Goal: Find specific page/section: Find specific page/section

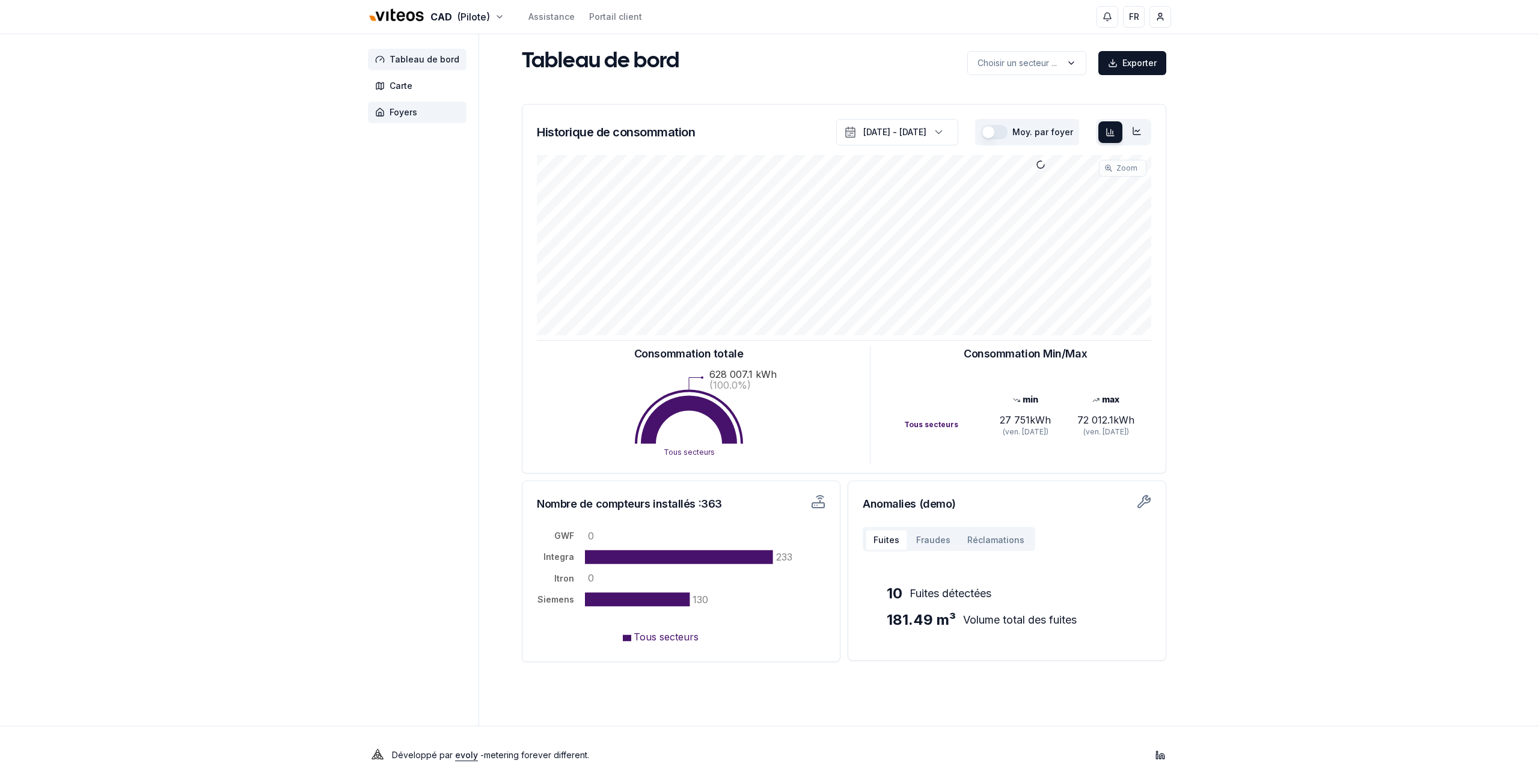
click at [403, 103] on span "Foyers" at bounding box center [417, 112] width 98 height 21
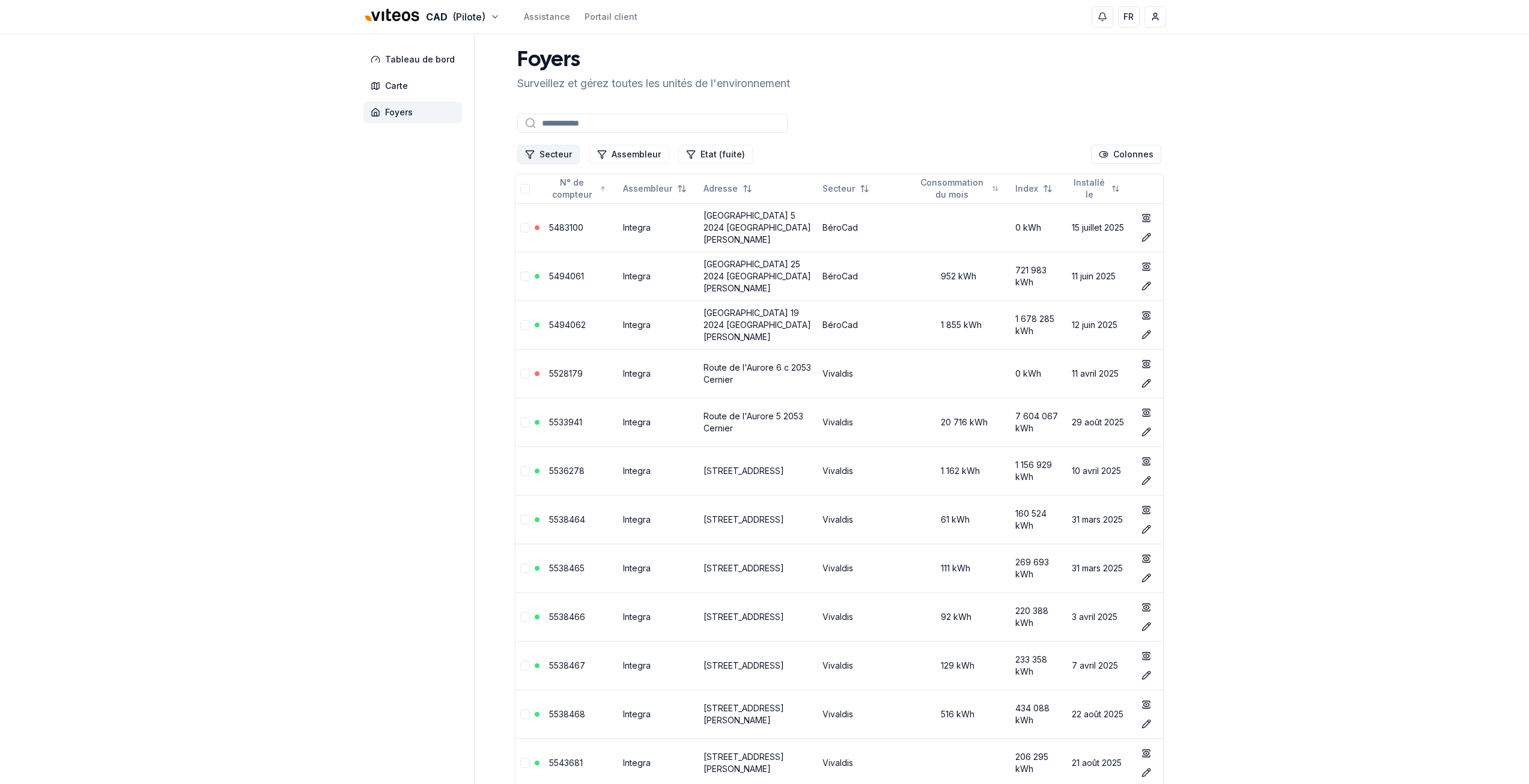
click at [566, 147] on button "Secteur" at bounding box center [549, 154] width 63 height 19
click at [564, 222] on span "Cadbar" at bounding box center [554, 225] width 30 height 12
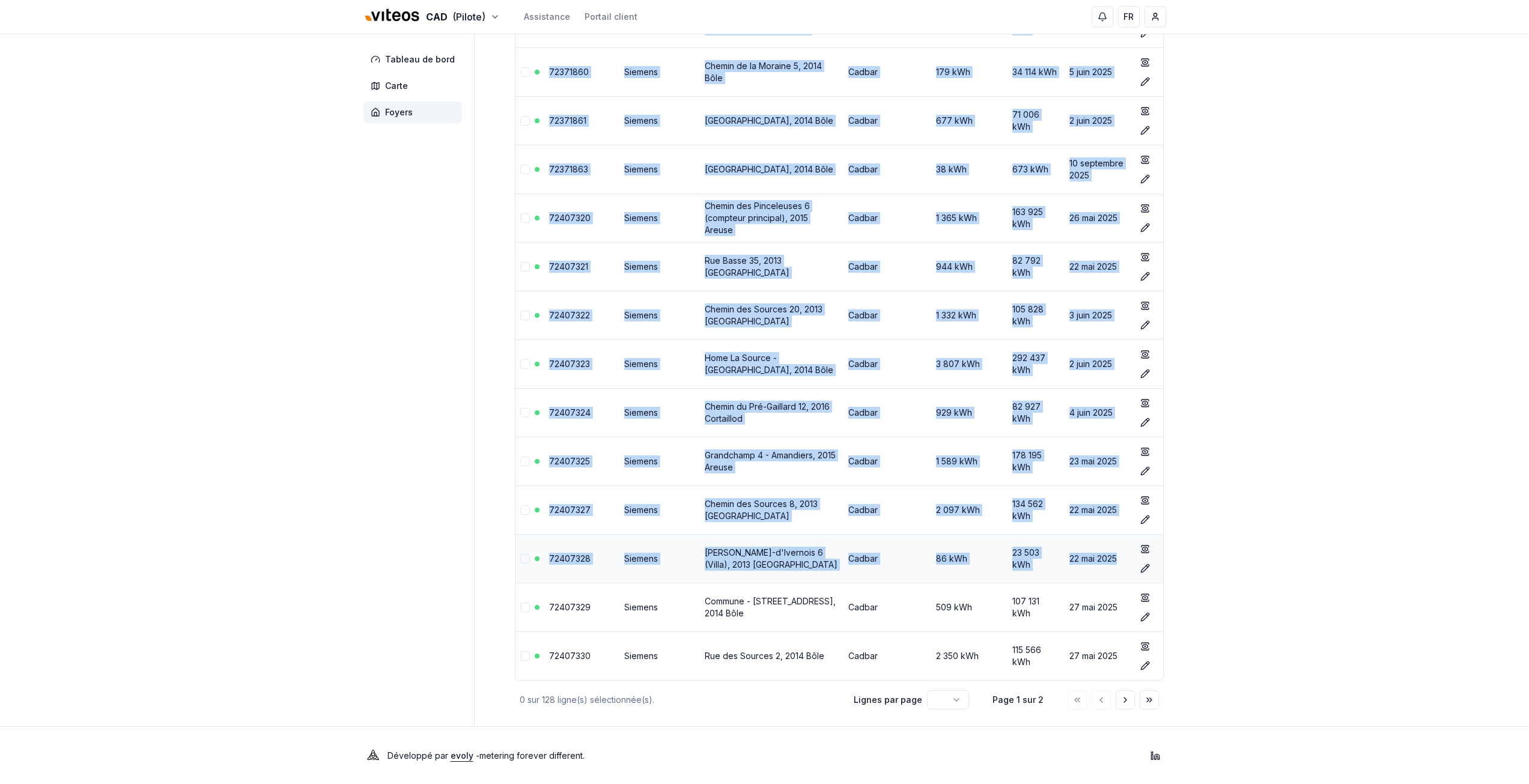
scroll to position [5120, 0]
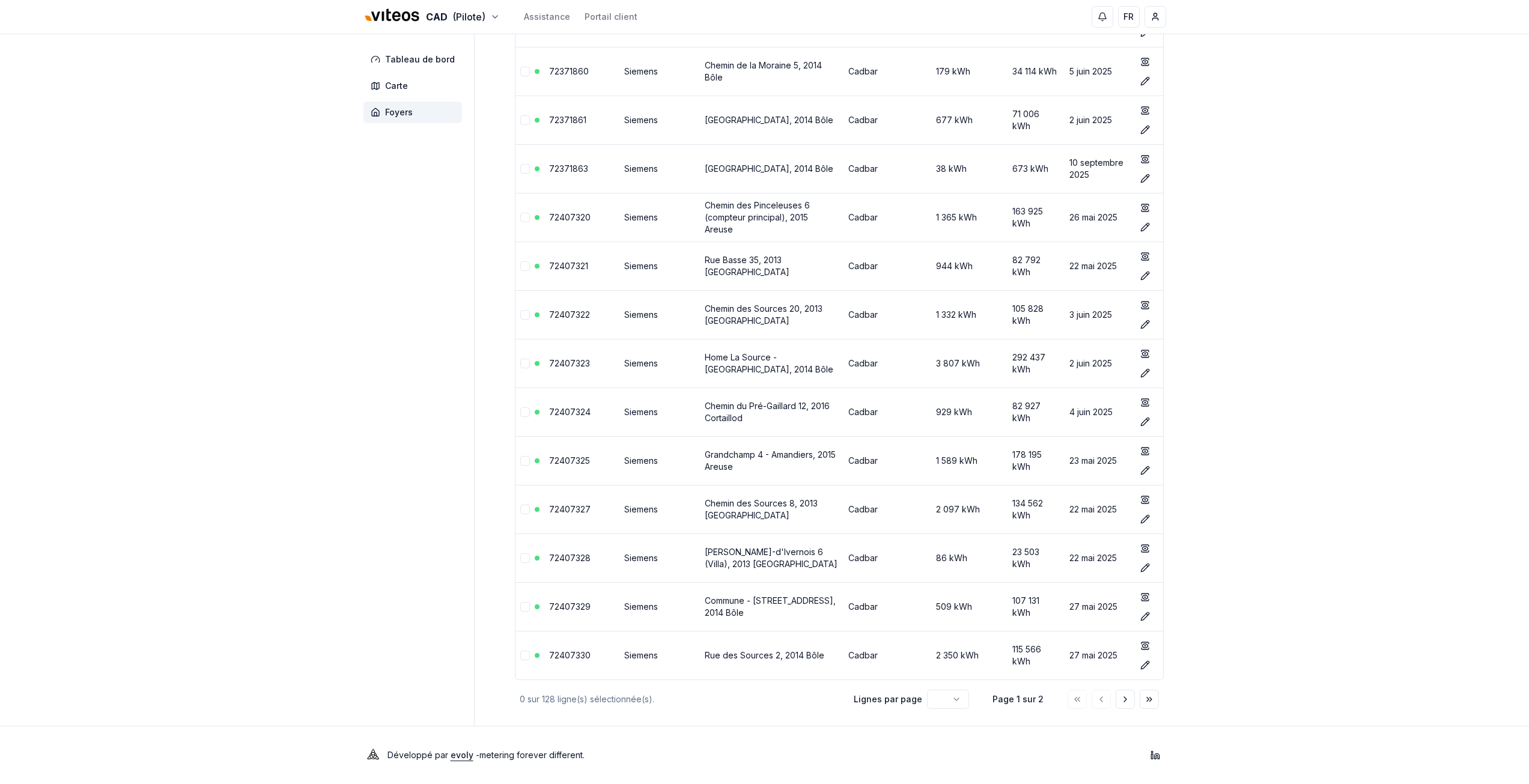
drag, startPoint x: 508, startPoint y: 186, endPoint x: 1222, endPoint y: 664, distance: 859.2
click at [1125, 695] on icon "Aller à la page suivante" at bounding box center [1125, 699] width 10 height 10
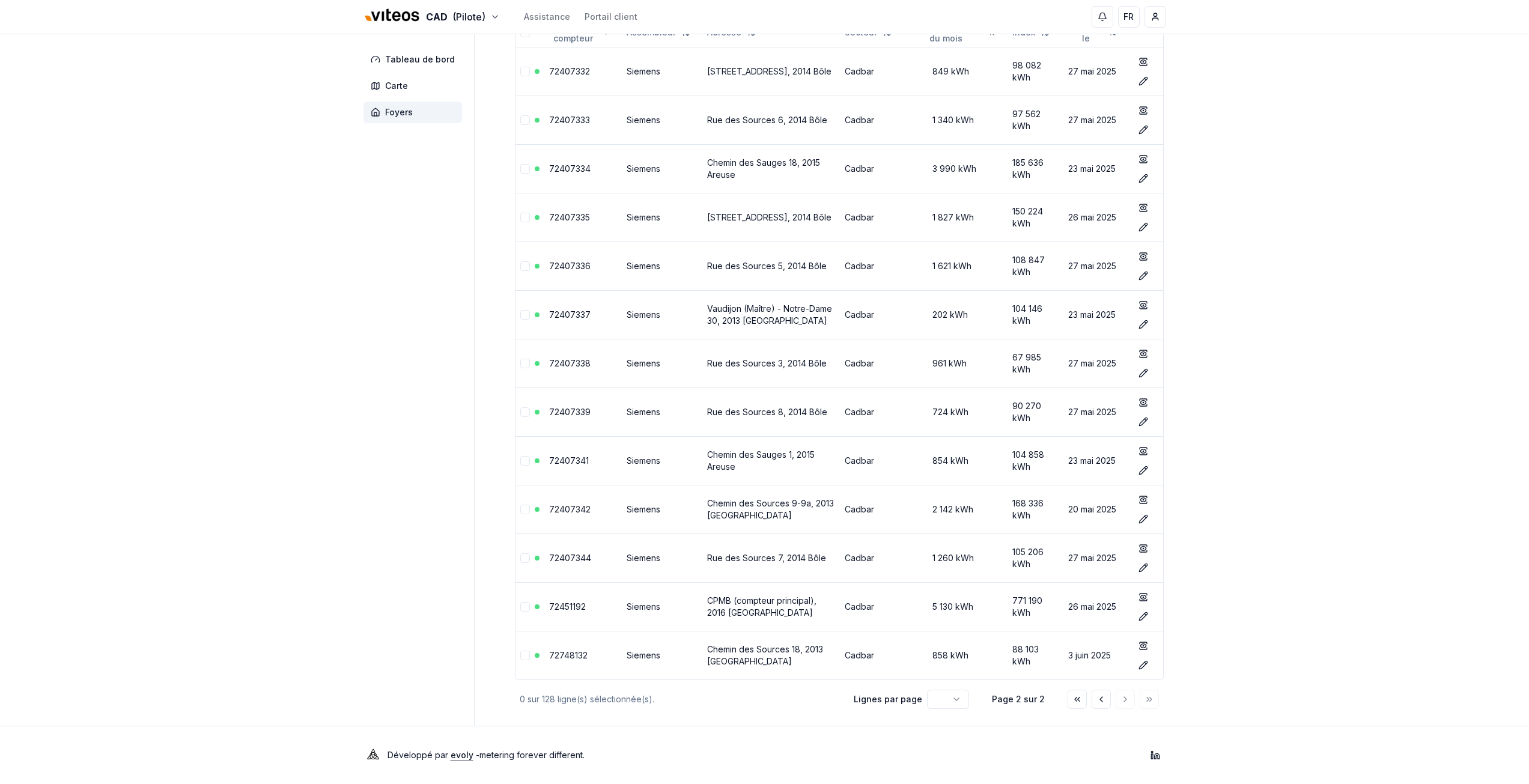
click at [222, 485] on div "CAD (Pilote) Assistance Portail client FR [PERSON_NAME] Tableau de bord Carte F…" at bounding box center [764, 313] width 1529 height 941
drag, startPoint x: 1114, startPoint y: 698, endPoint x: 1106, endPoint y: 698, distance: 8.0
click at [1110, 698] on div at bounding box center [1114, 699] width 91 height 19
click at [1098, 699] on icon "Aller à la page précédente" at bounding box center [1101, 699] width 10 height 10
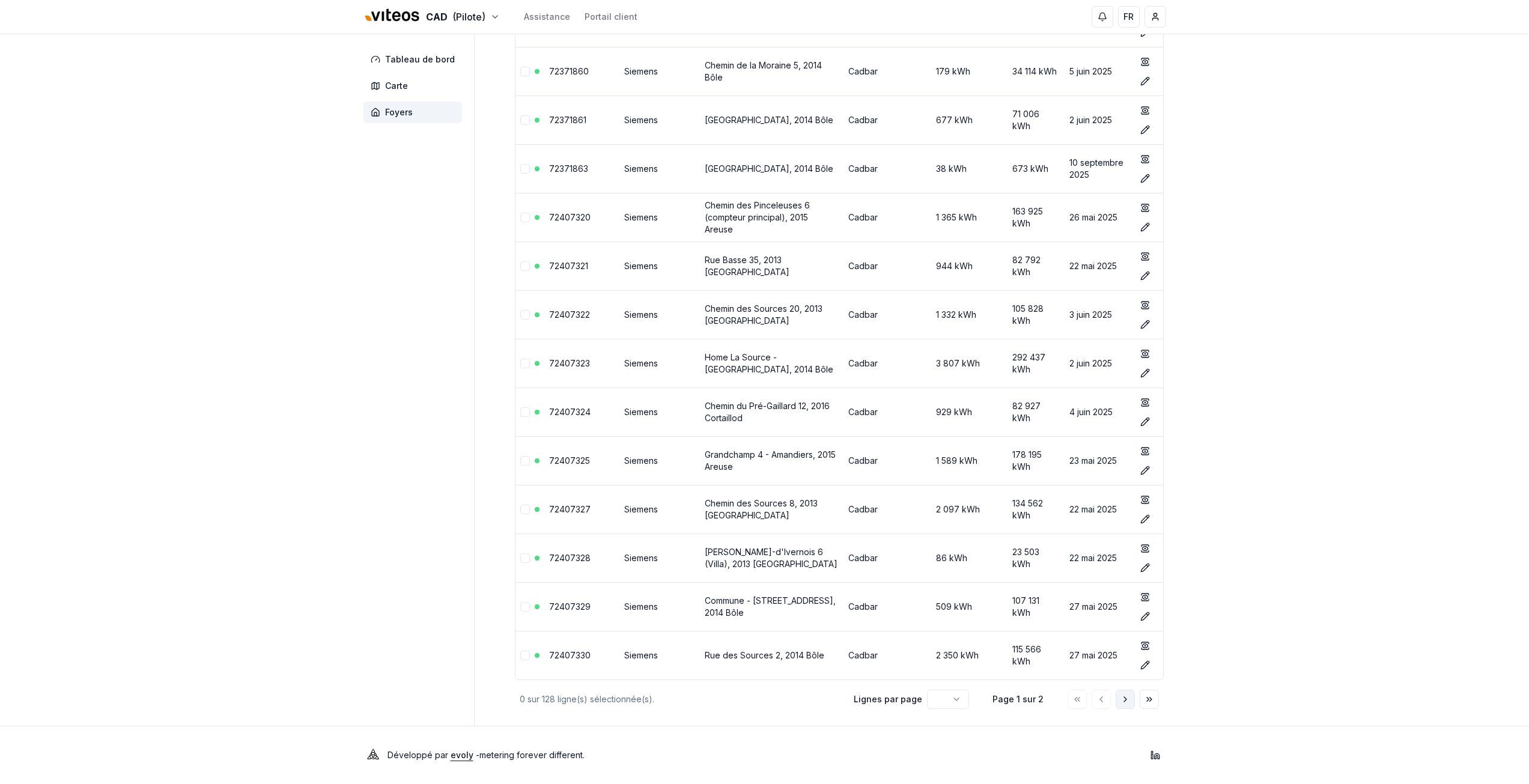
click at [1123, 703] on icon "Aller à la page suivante" at bounding box center [1125, 699] width 10 height 10
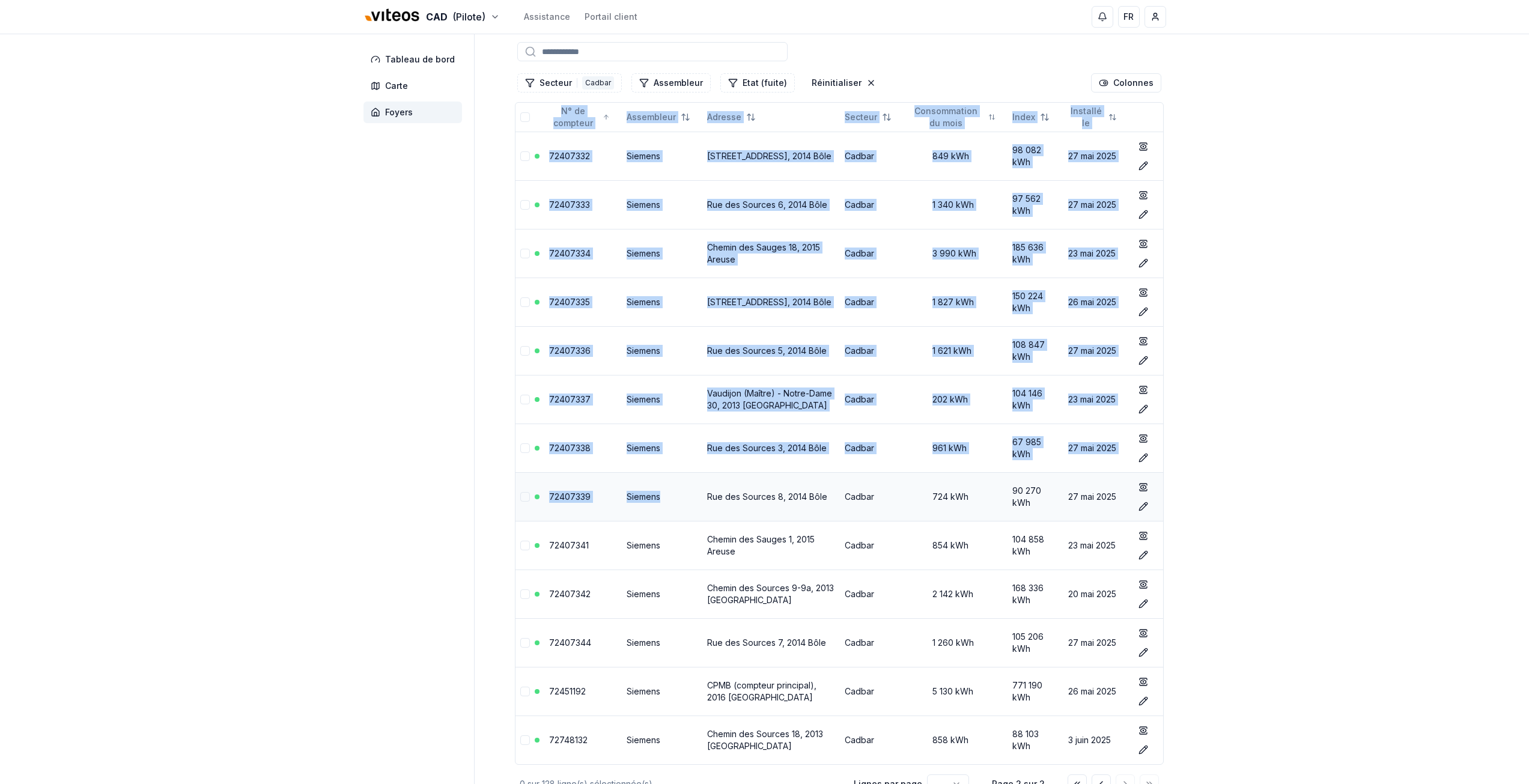
scroll to position [157, 0]
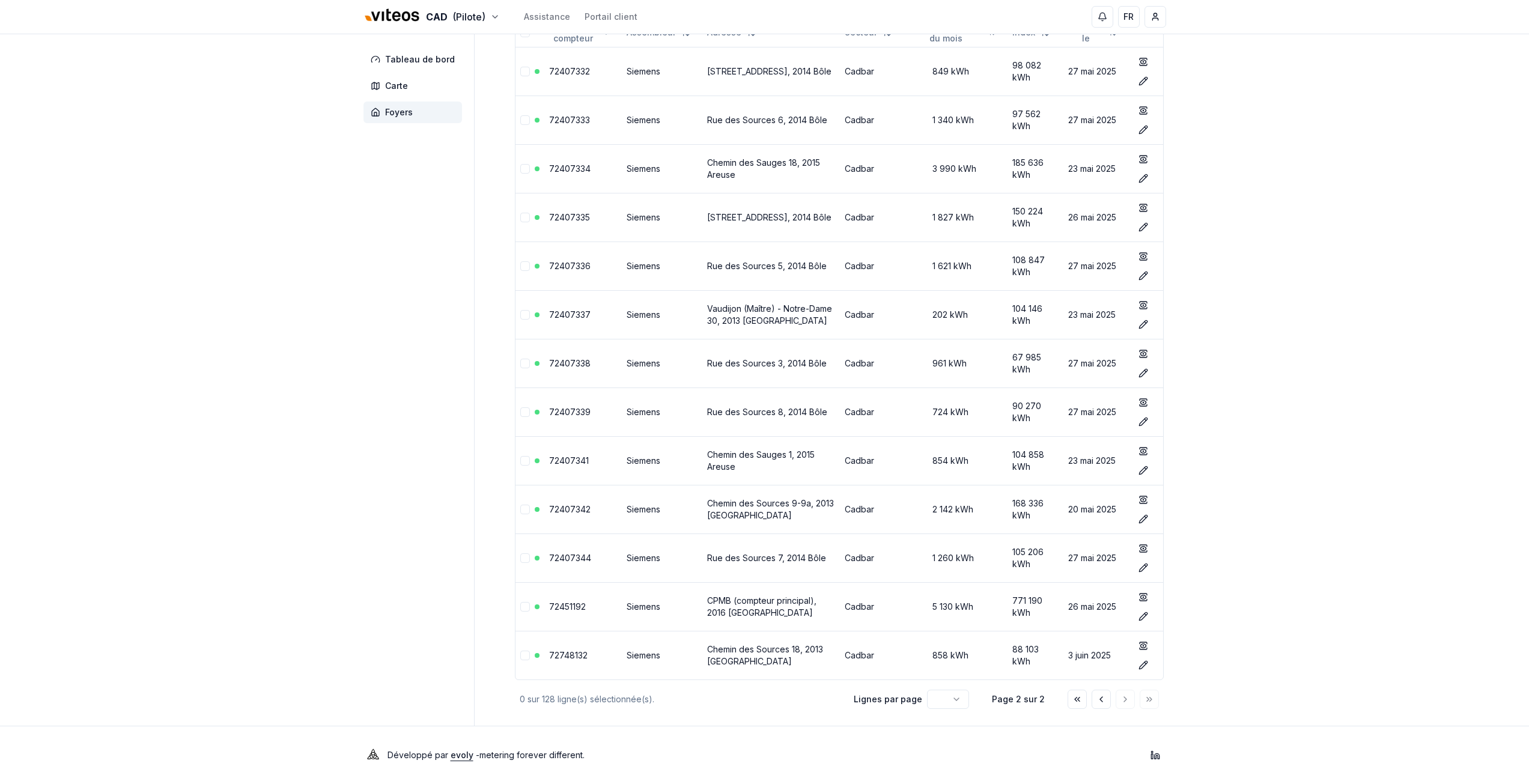
drag, startPoint x: 503, startPoint y: 191, endPoint x: 1220, endPoint y: 653, distance: 853.0
click at [1220, 653] on div "CAD (Pilote) Assistance Portail client FR [PERSON_NAME] Tableau de bord Carte F…" at bounding box center [764, 313] width 1529 height 941
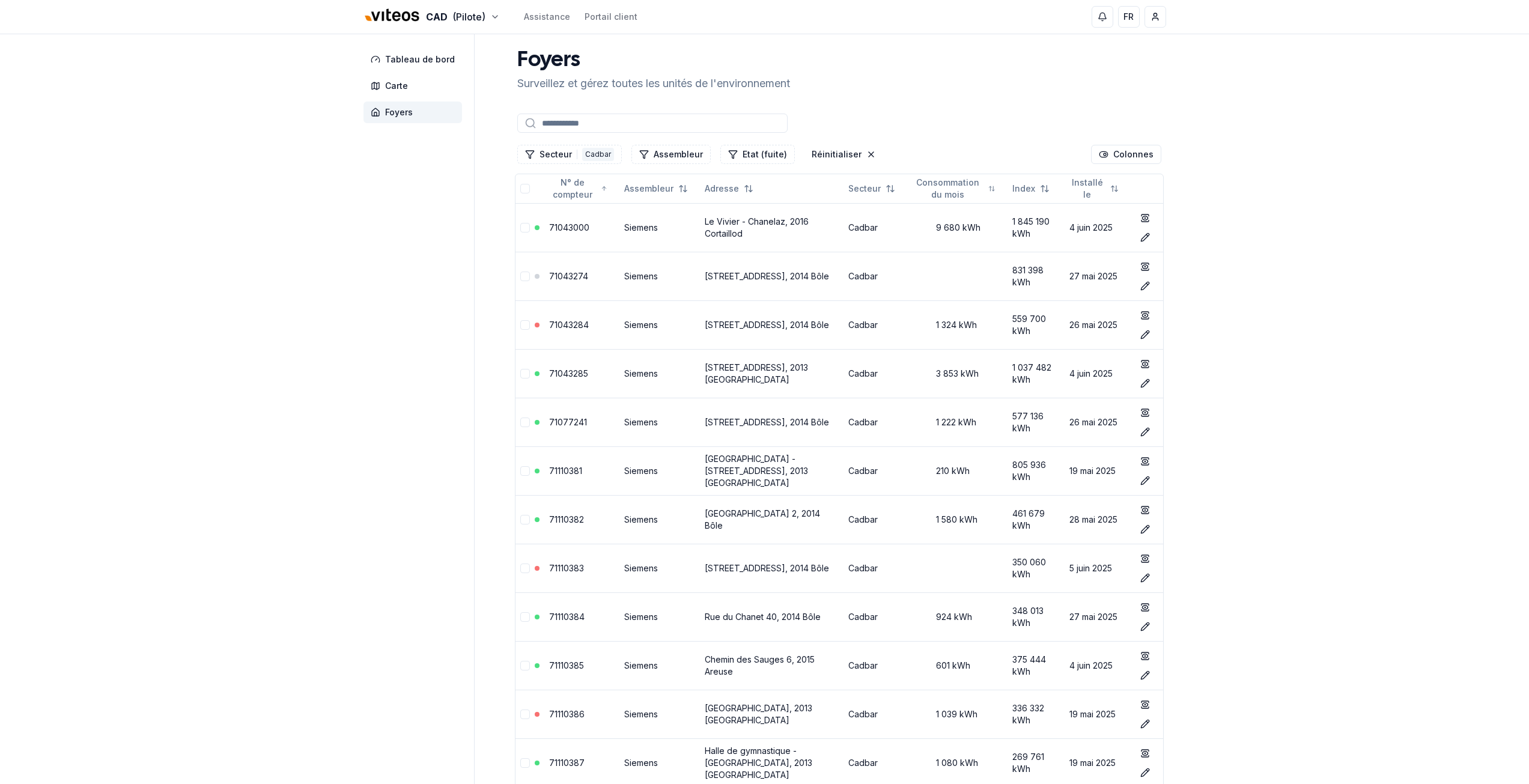
scroll to position [157, 0]
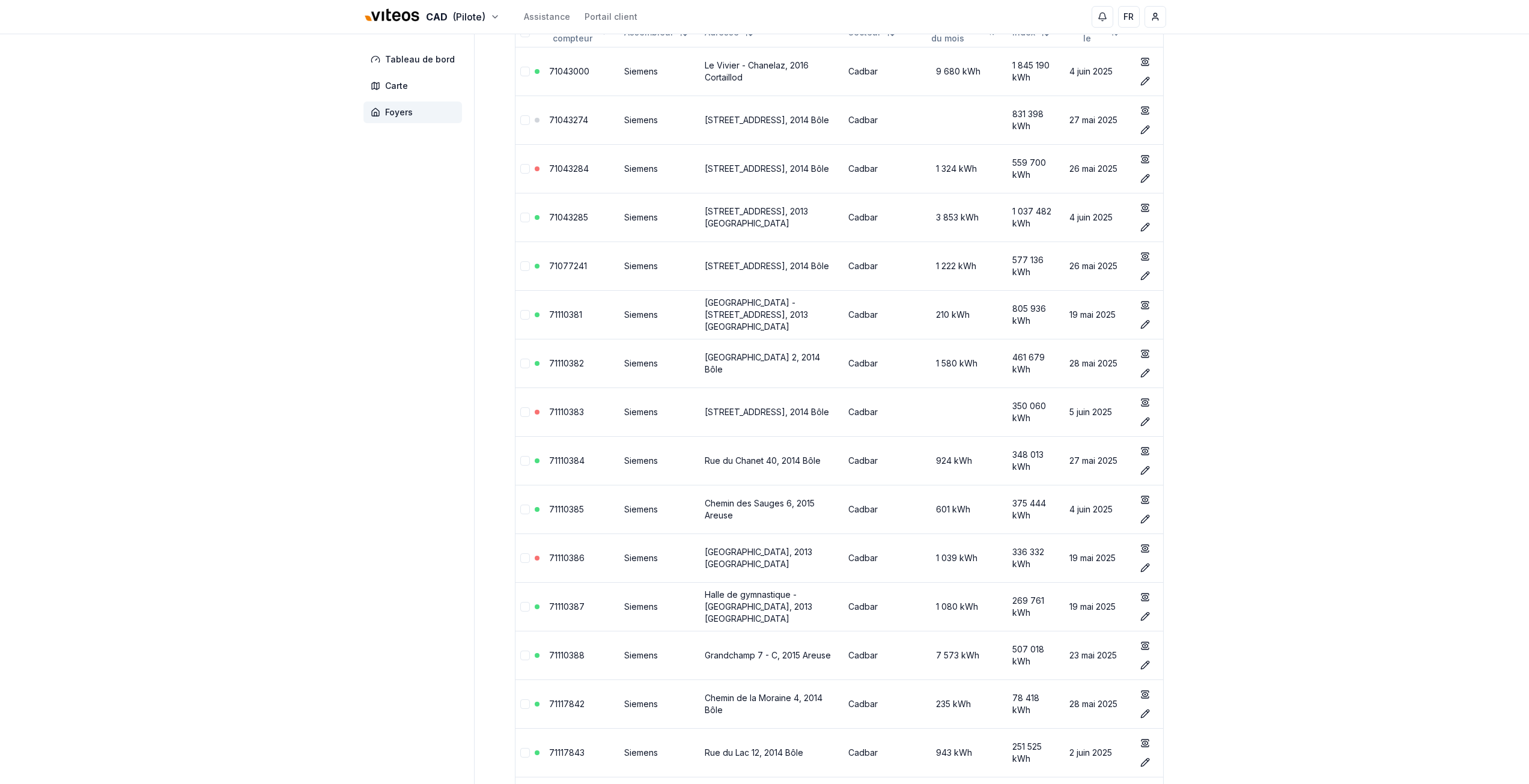
drag, startPoint x: 191, startPoint y: 204, endPoint x: 387, endPoint y: 270, distance: 206.8
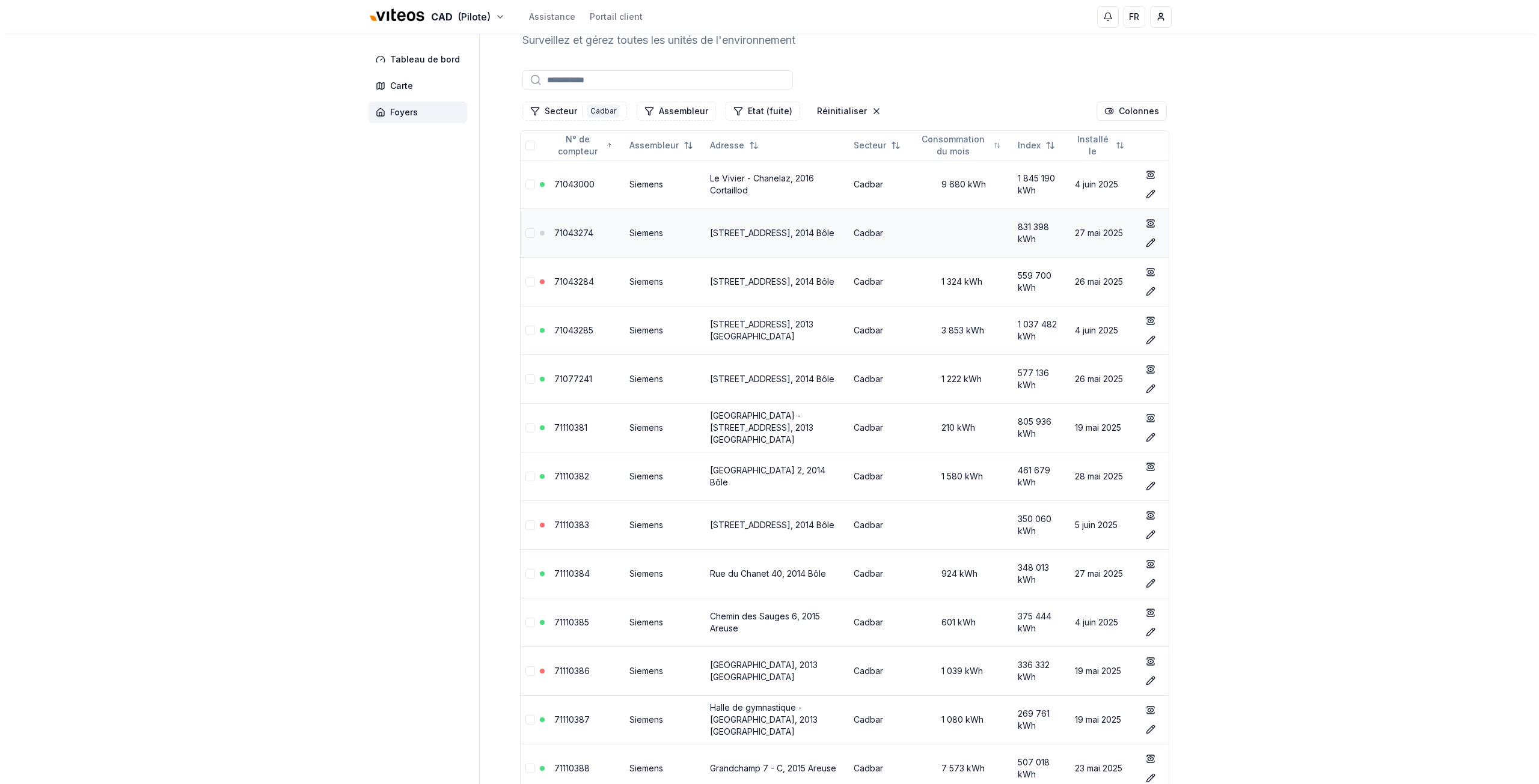
scroll to position [0, 0]
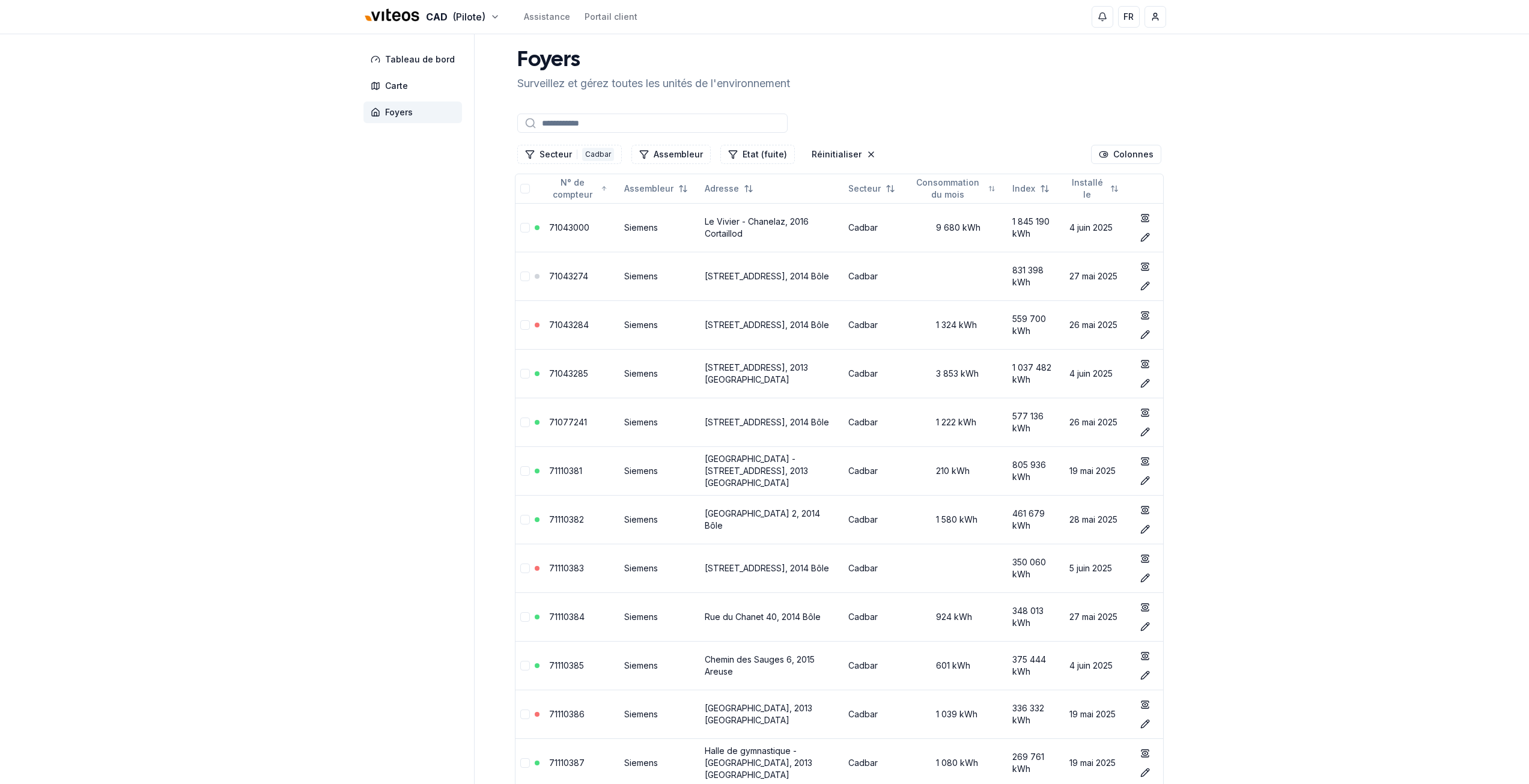
click at [602, 125] on input at bounding box center [653, 123] width 270 height 19
paste input "********"
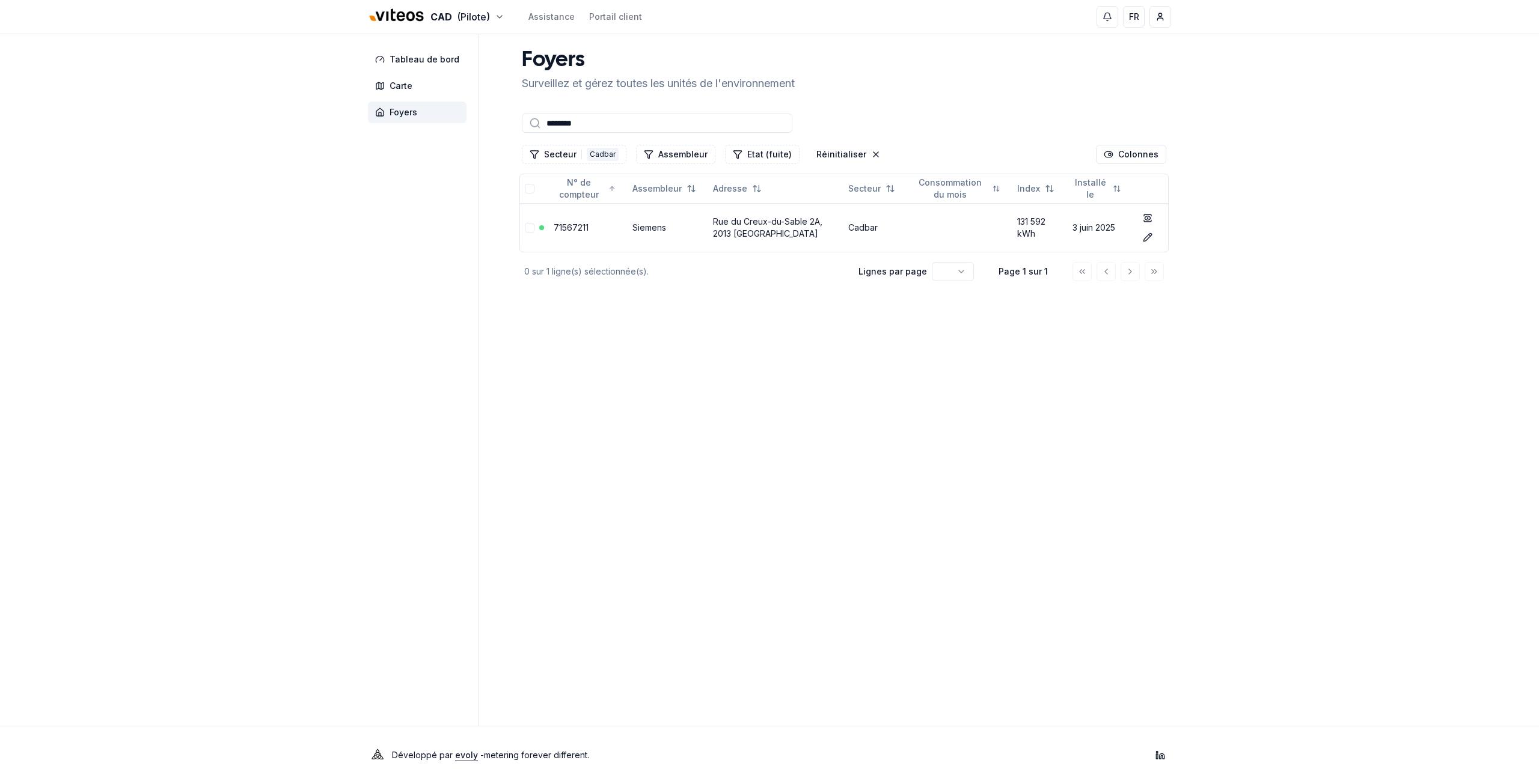
click at [420, 286] on aside "Tableau de bord Carte Foyers" at bounding box center [423, 379] width 111 height 692
click at [579, 127] on input "********" at bounding box center [657, 123] width 270 height 19
paste input
type input "********"
